Goal: Transaction & Acquisition: Purchase product/service

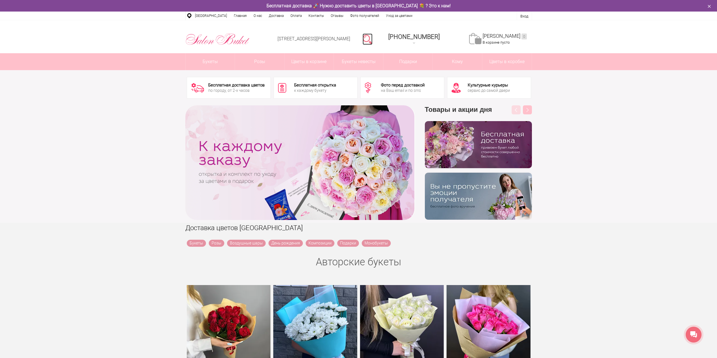
click at [373, 39] on link at bounding box center [368, 39] width 10 height 11
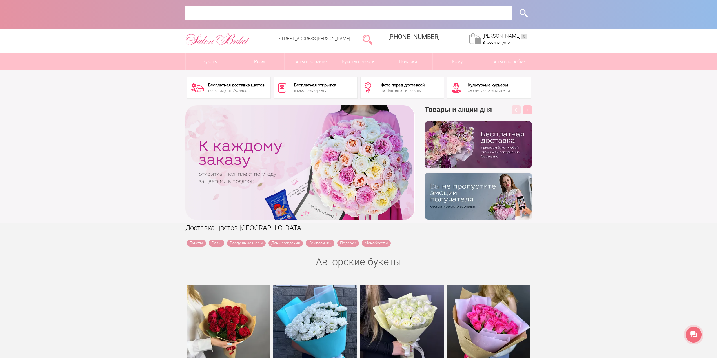
click at [291, 13] on input "text" at bounding box center [348, 13] width 326 height 14
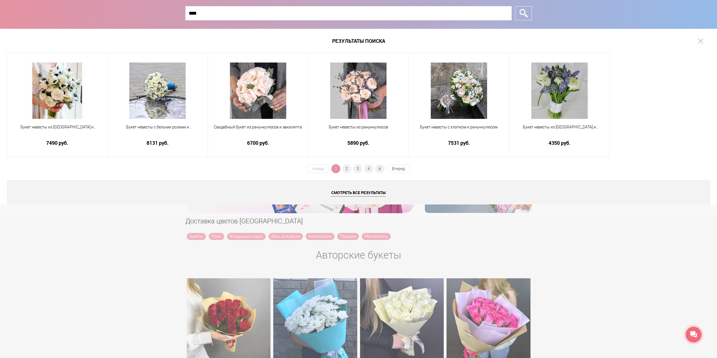
click at [300, 13] on input "****" at bounding box center [348, 13] width 326 height 14
type input "**********"
click at [515, 6] on input "*" at bounding box center [523, 13] width 17 height 14
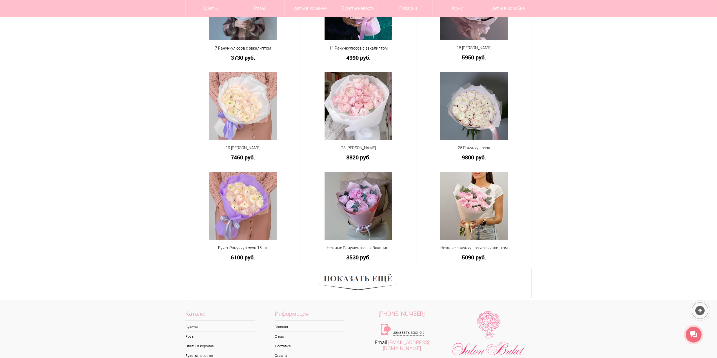
scroll to position [197, 0]
click at [365, 279] on img at bounding box center [358, 282] width 78 height 21
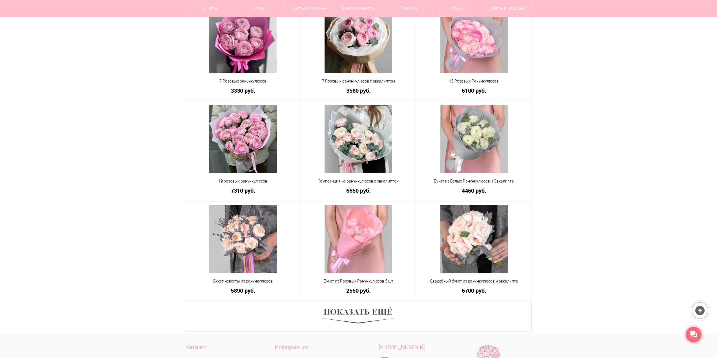
scroll to position [592, 0]
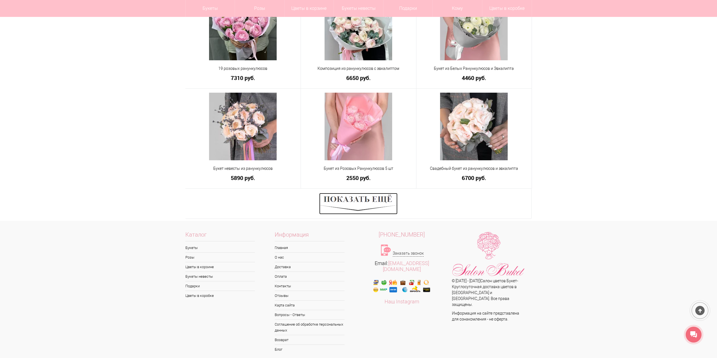
click at [358, 196] on img at bounding box center [358, 203] width 78 height 21
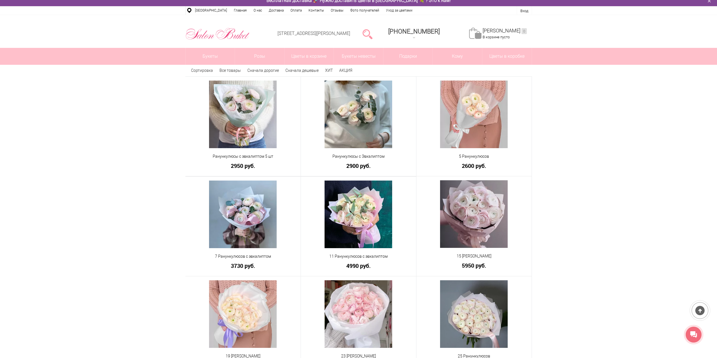
scroll to position [0, 0]
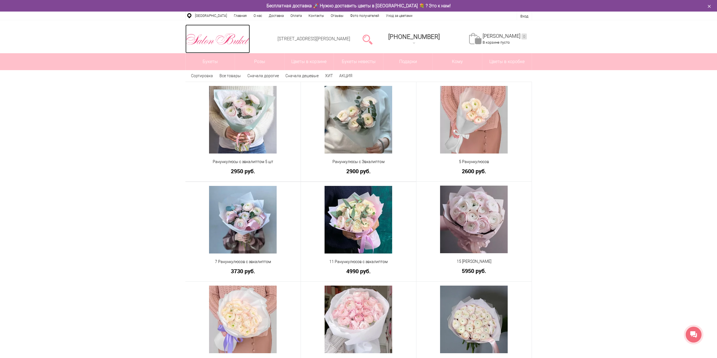
click at [218, 40] on img at bounding box center [217, 39] width 65 height 15
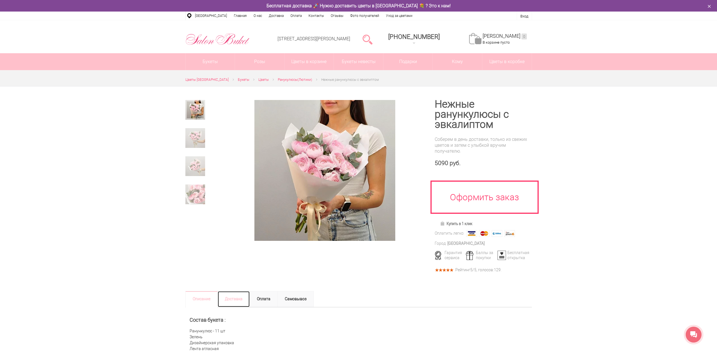
click at [235, 300] on link "Доставка" at bounding box center [234, 299] width 32 height 16
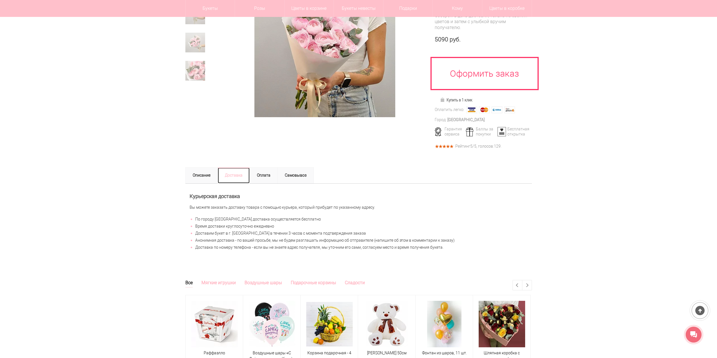
scroll to position [113, 0]
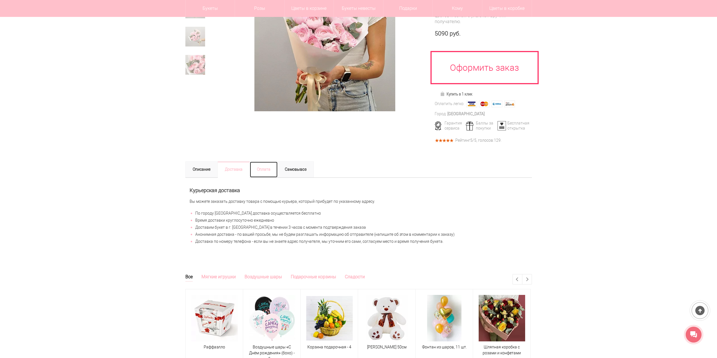
click at [262, 168] on link "Оплата" at bounding box center [264, 170] width 28 height 16
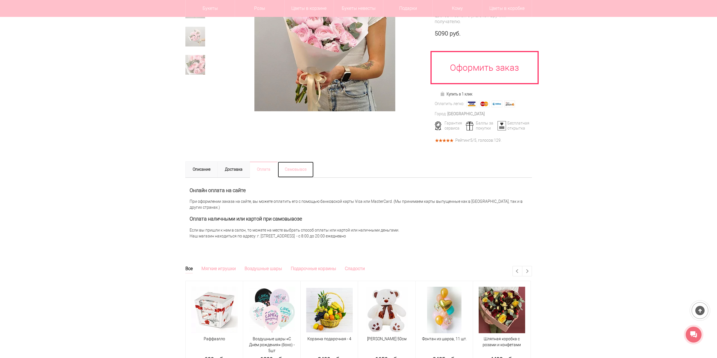
click at [299, 169] on link "Самовывоз" at bounding box center [296, 170] width 36 height 16
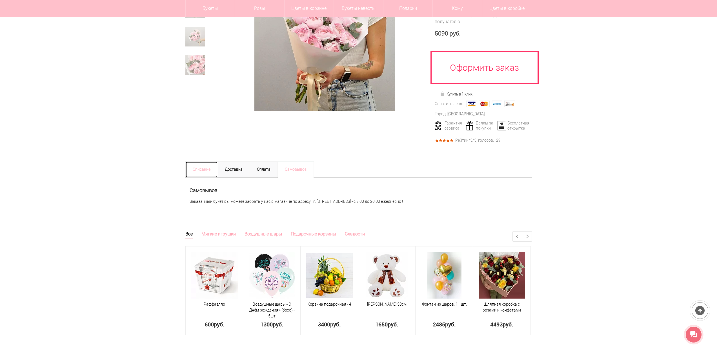
click at [197, 167] on link "Описание" at bounding box center [201, 170] width 32 height 16
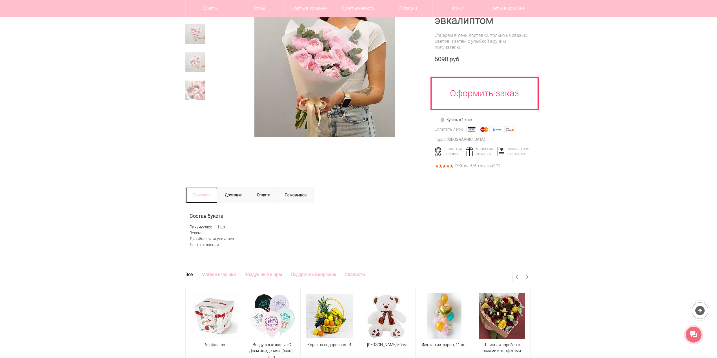
scroll to position [85, 0]
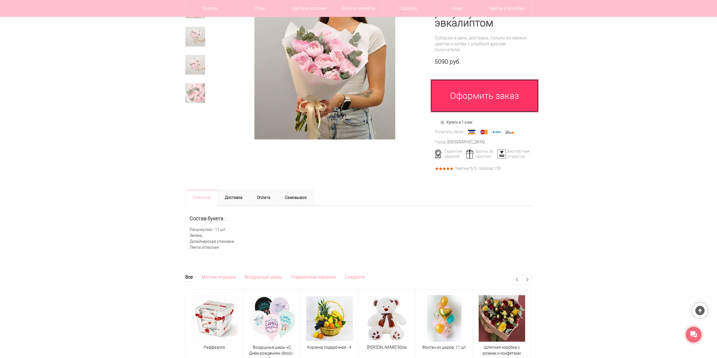
click at [509, 100] on link "Оформить заказ" at bounding box center [485, 95] width 108 height 33
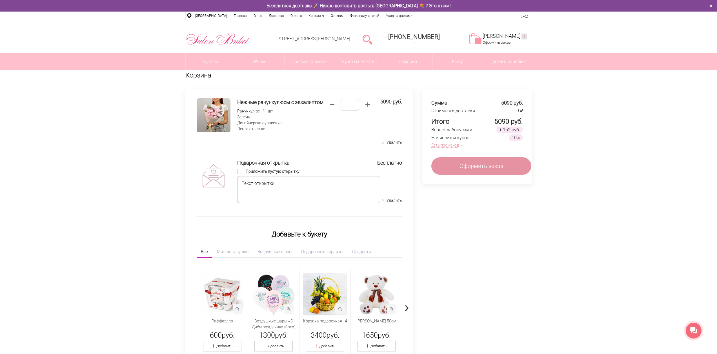
click at [459, 145] on button "Есть промокод" at bounding box center [446, 145] width 29 height 6
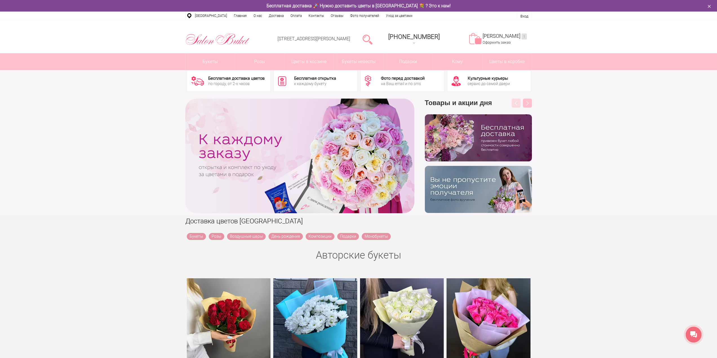
click at [505, 39] on div "Моя корзина 1 Оформить заказ" at bounding box center [505, 39] width 44 height 12
click at [505, 33] on link "Моя корзина 1" at bounding box center [505, 36] width 44 height 6
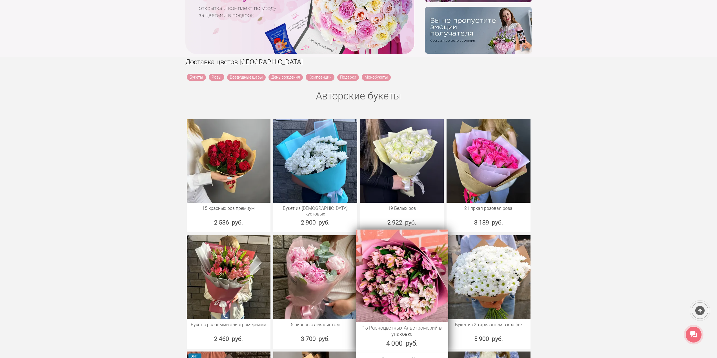
scroll to position [197, 0]
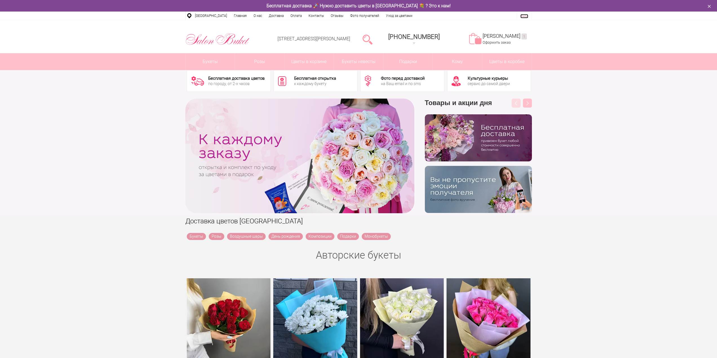
click at [522, 16] on link "Вход" at bounding box center [525, 16] width 8 height 4
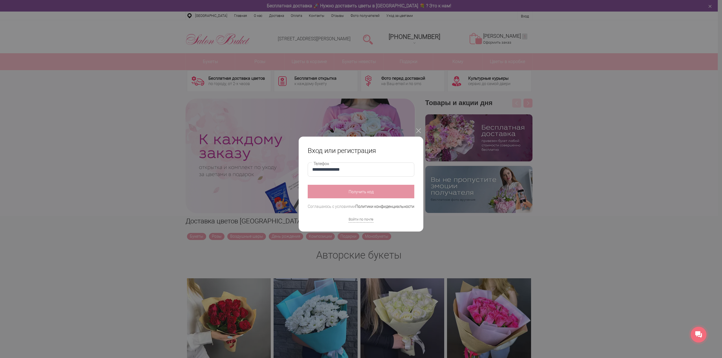
type input "**********"
click at [308, 185] on button "Получить код" at bounding box center [361, 192] width 107 height 14
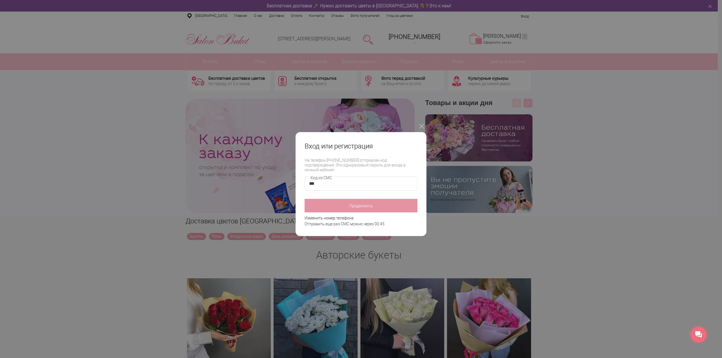
type input "****"
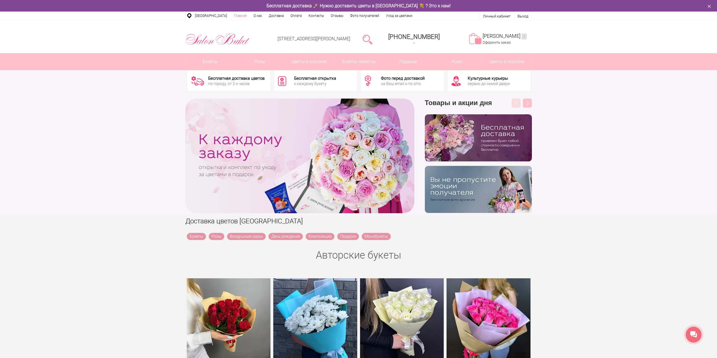
click at [238, 16] on link "Главная" at bounding box center [241, 16] width 20 height 8
click at [253, 16] on link "О нас" at bounding box center [257, 16] width 15 height 8
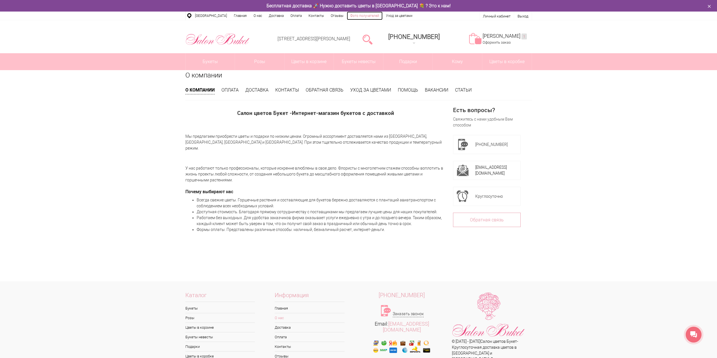
click at [359, 14] on link "Фото получателей" at bounding box center [365, 16] width 36 height 8
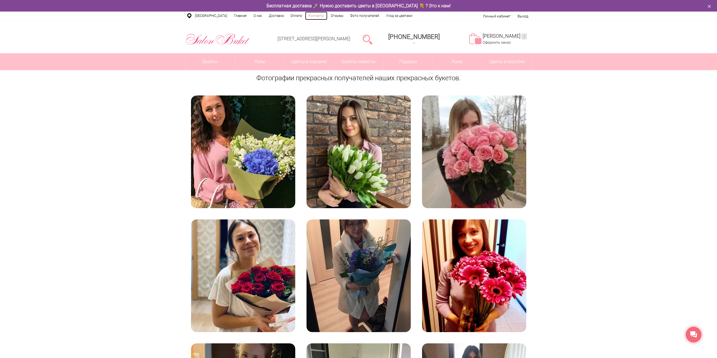
click at [309, 15] on link "Контакты" at bounding box center [316, 16] width 22 height 8
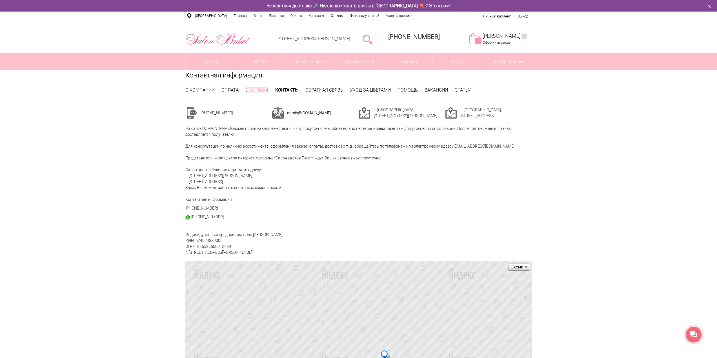
click at [259, 90] on link "Доставка" at bounding box center [257, 89] width 23 height 5
